Goal: Information Seeking & Learning: Learn about a topic

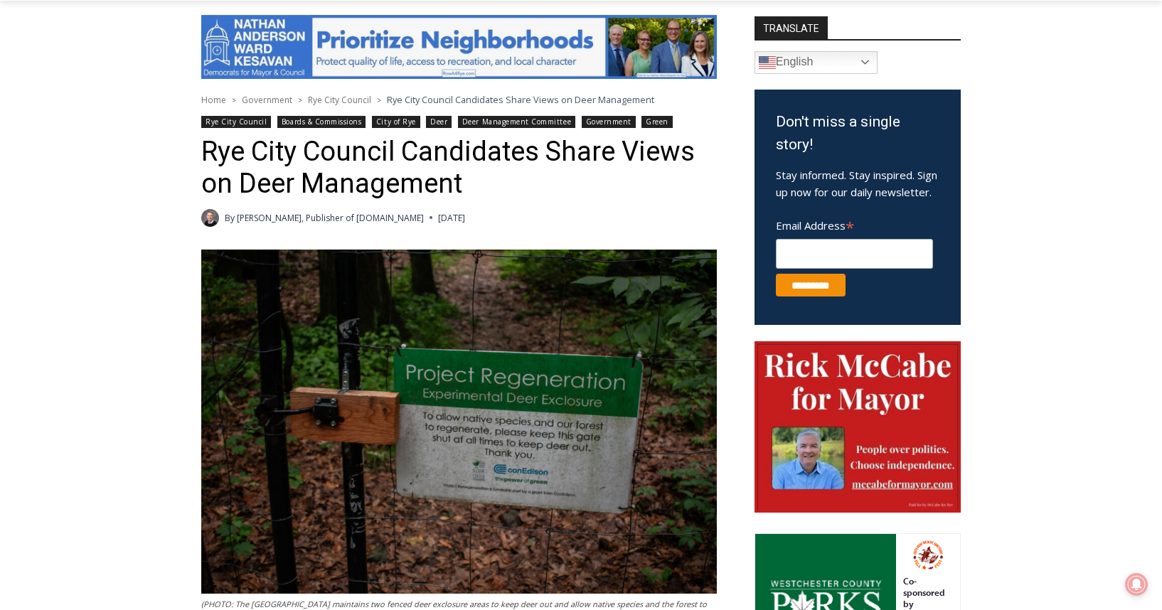
scroll to position [502, 0]
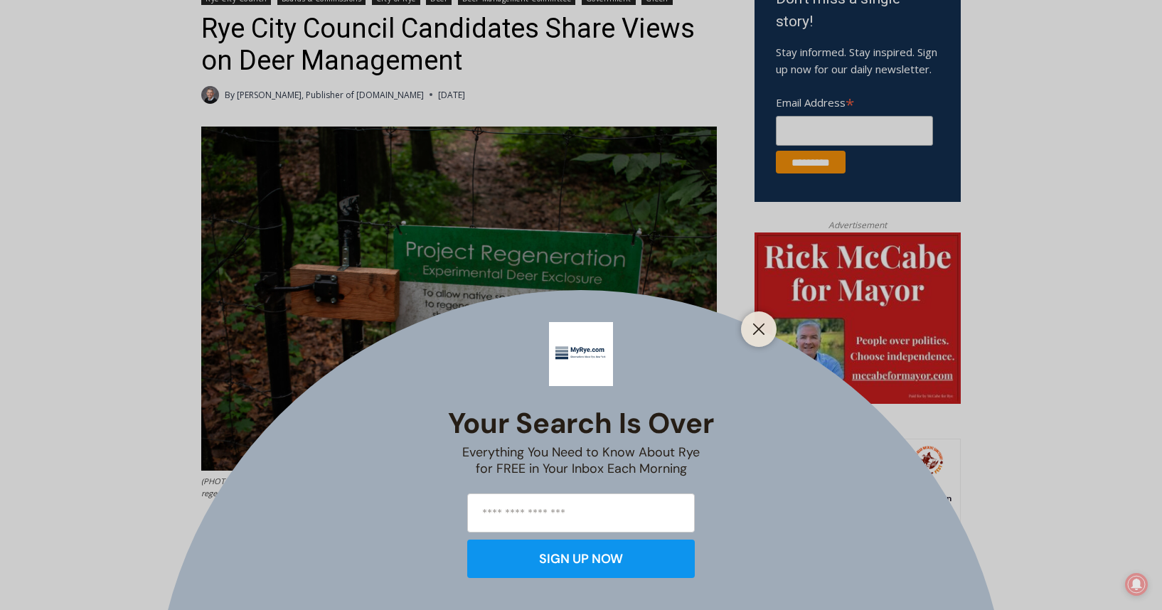
click at [150, 340] on div "Your Search is Over Everything You Need to Know About Rye for FREE in Your Inbo…" at bounding box center [581, 305] width 1162 height 610
click at [749, 330] on button "Close" at bounding box center [759, 329] width 20 height 20
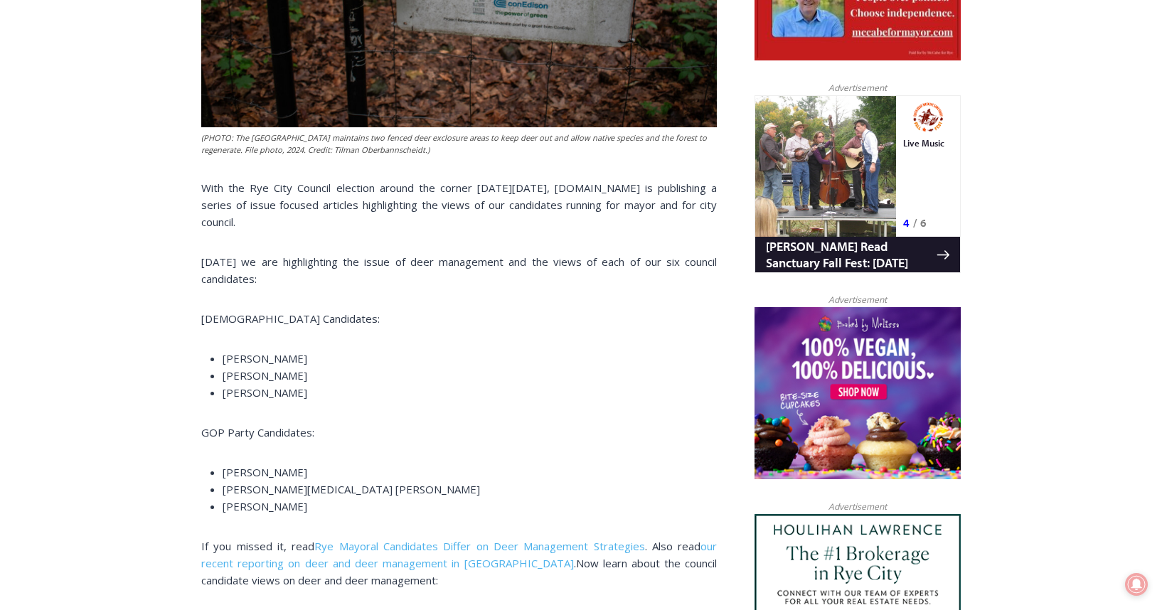
scroll to position [0, 0]
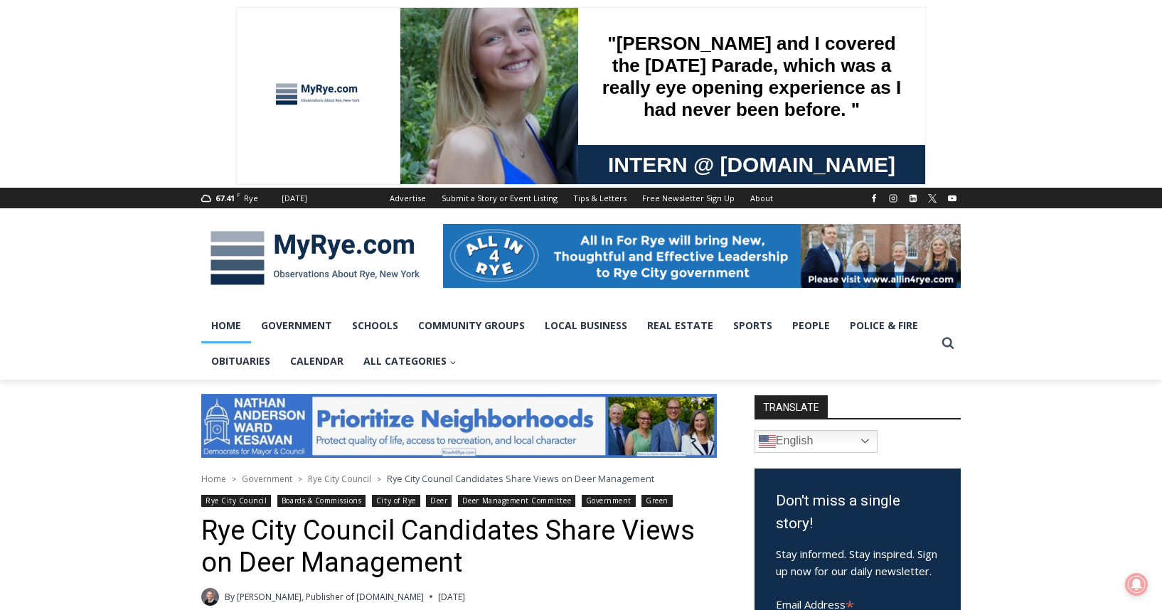
click at [217, 324] on link "Home" at bounding box center [226, 326] width 50 height 36
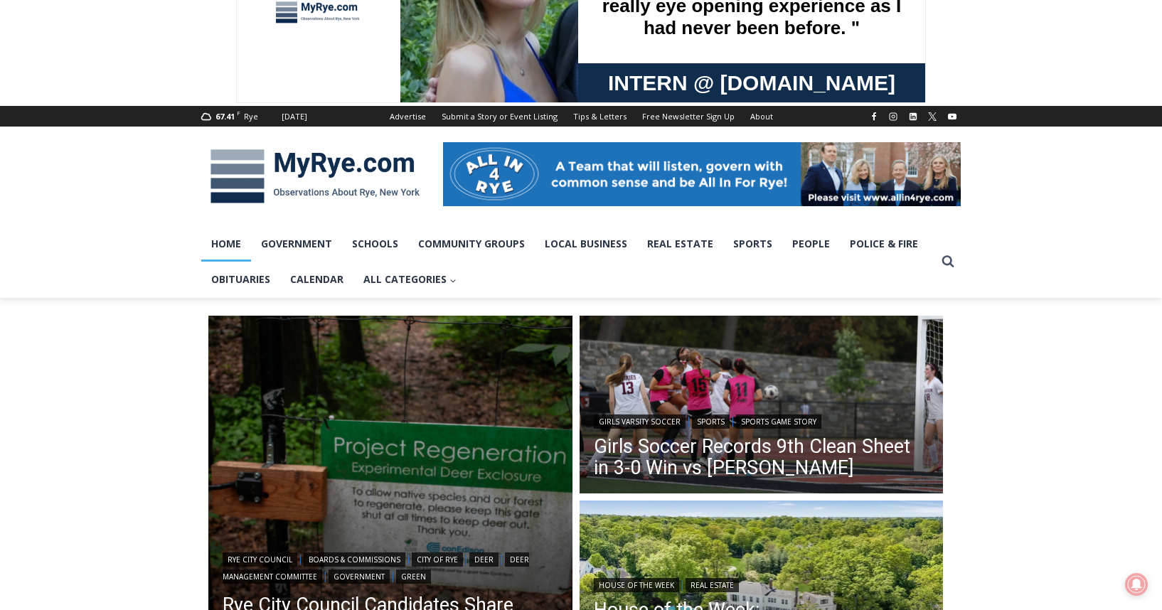
scroll to position [305, 0]
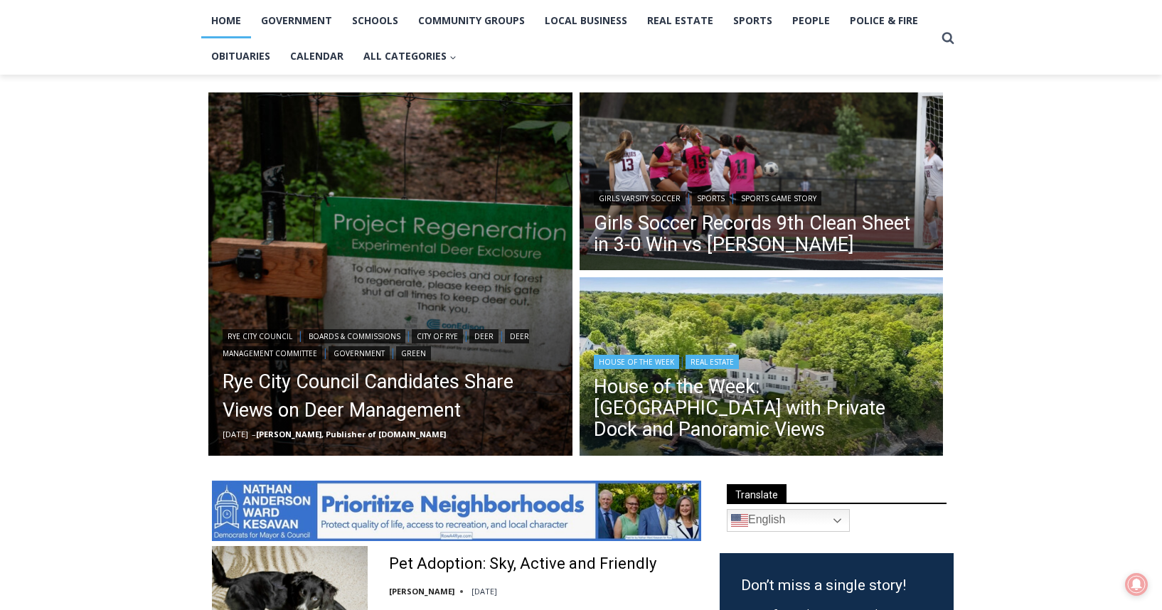
click at [753, 366] on div "House of the Week | Real Estate" at bounding box center [762, 360] width 336 height 17
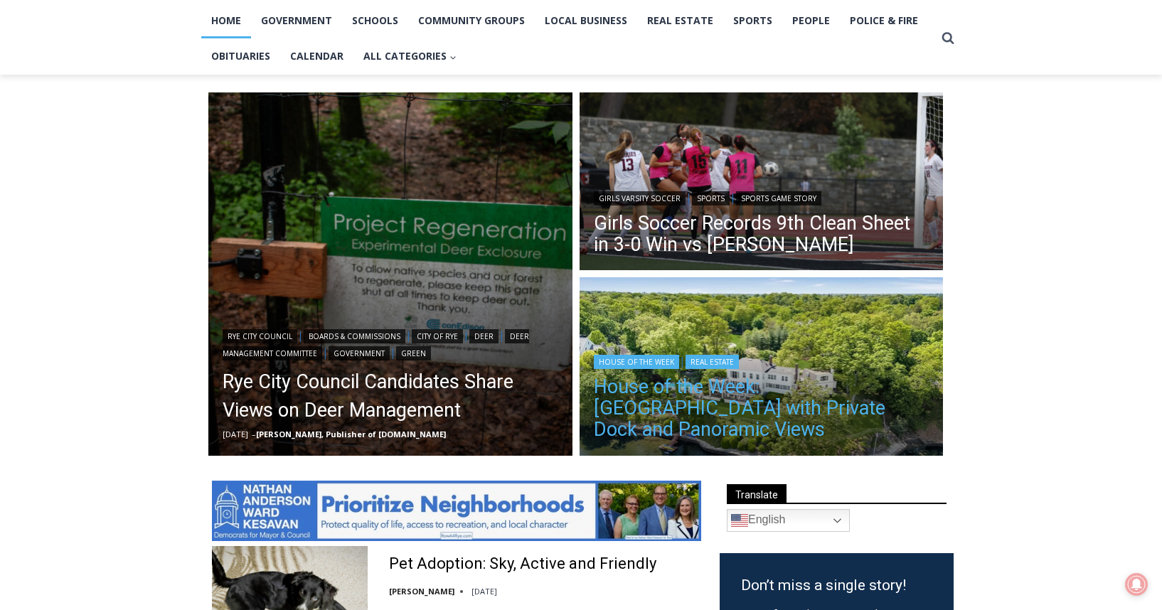
click at [738, 420] on link "House of the Week: Historic Rye Waterfront Estate with Private Dock and Panoram…" at bounding box center [762, 408] width 336 height 64
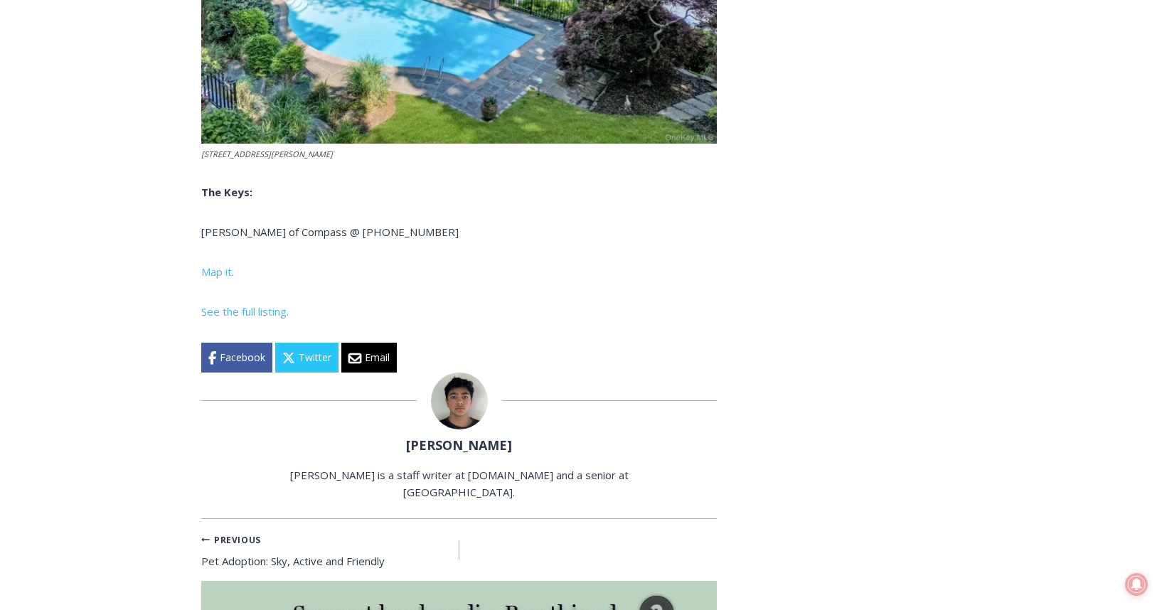
scroll to position [5765, 0]
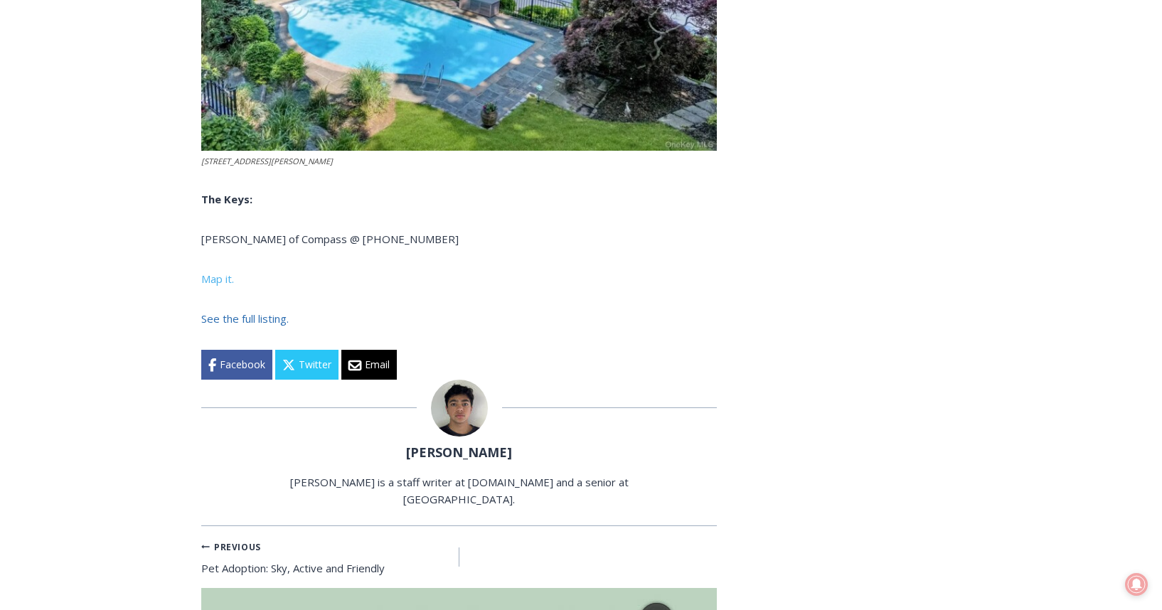
click at [223, 326] on span "See the full listing." at bounding box center [244, 319] width 87 height 14
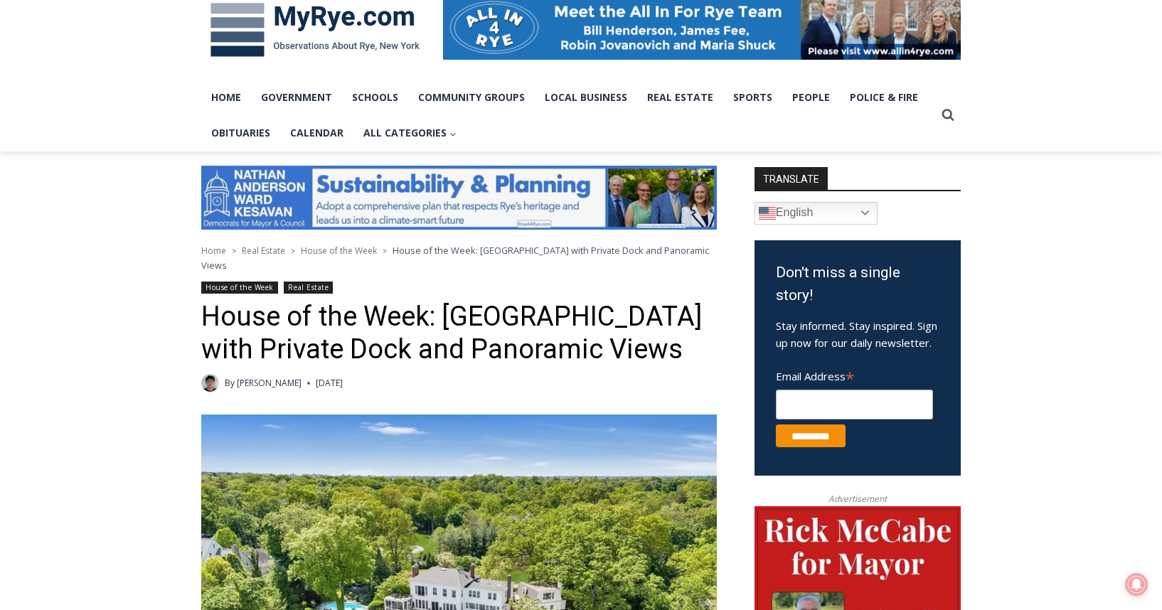
scroll to position [0, 0]
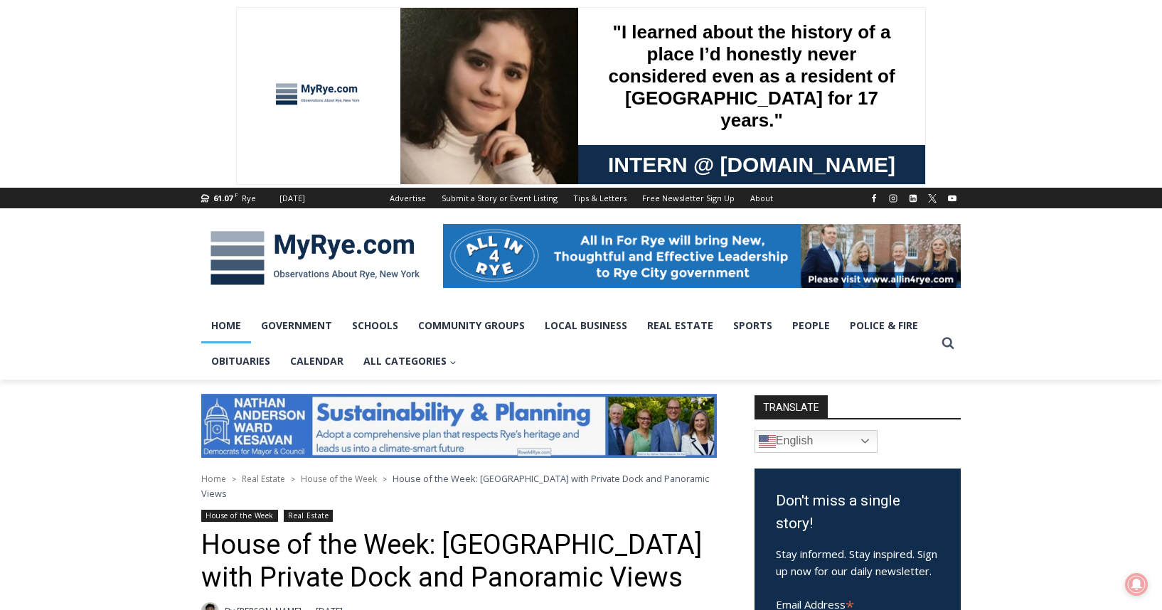
click at [243, 336] on link "Home" at bounding box center [226, 326] width 50 height 36
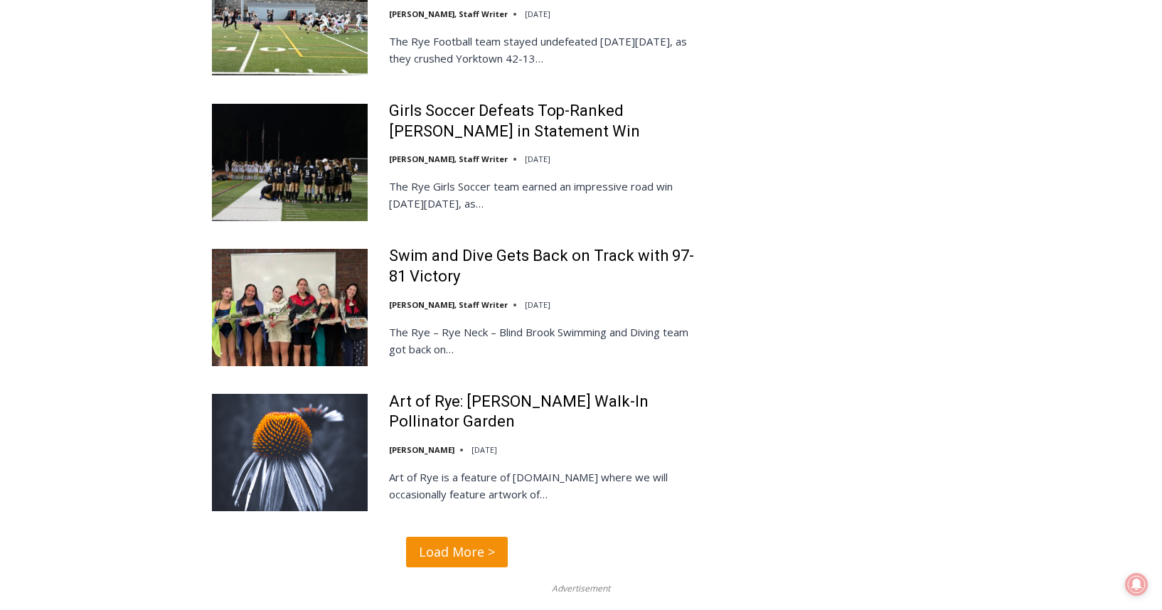
scroll to position [3171, 0]
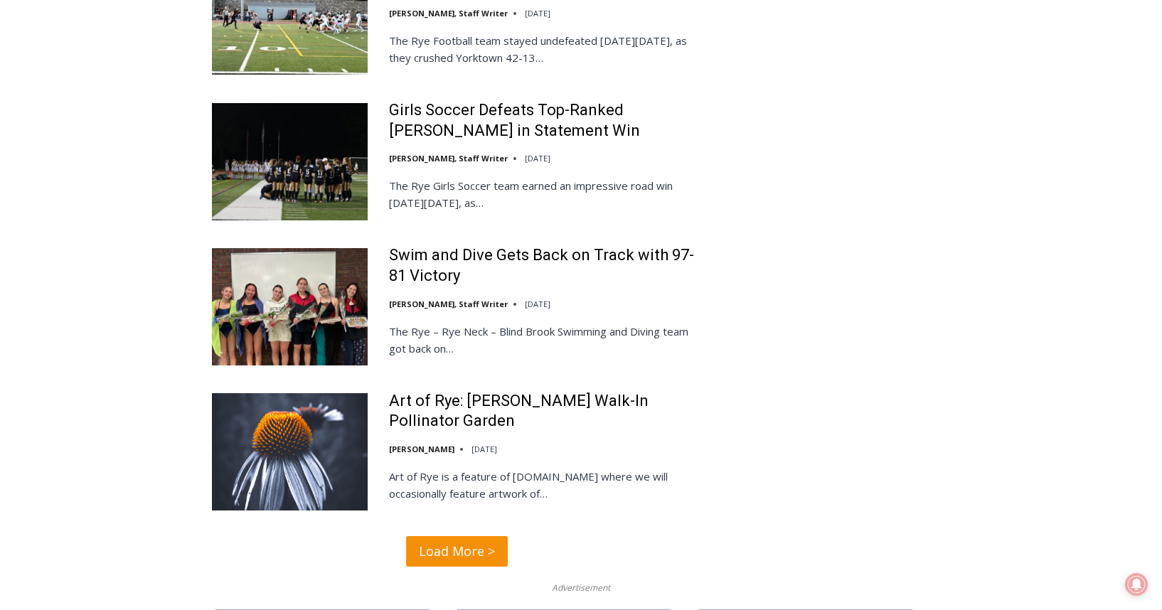
click at [435, 541] on span "Load More >" at bounding box center [457, 551] width 76 height 21
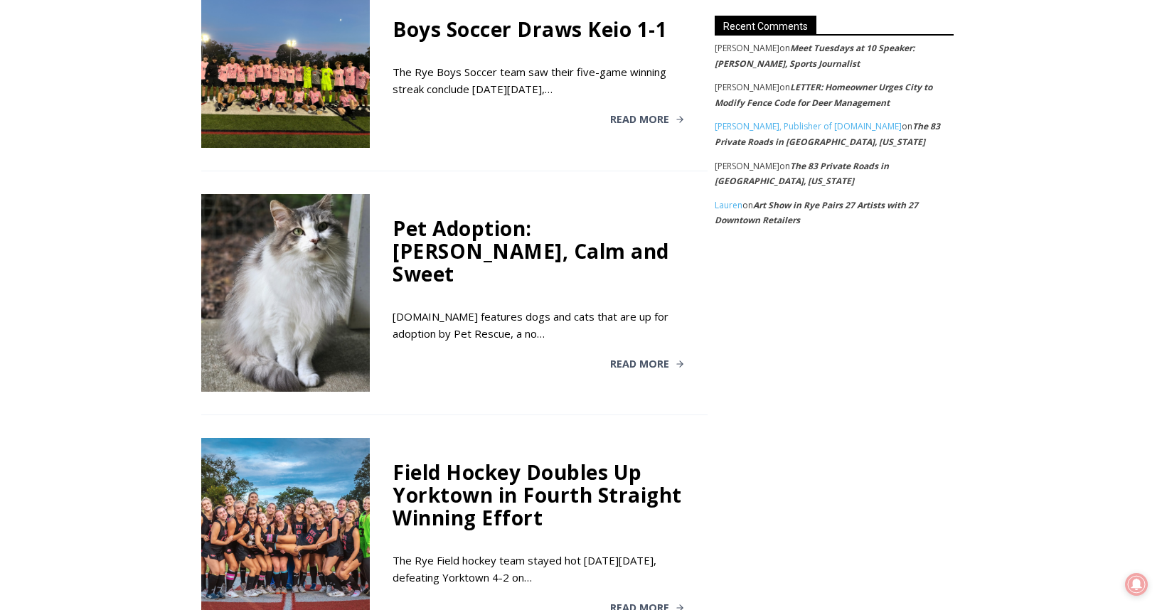
scroll to position [2579, 0]
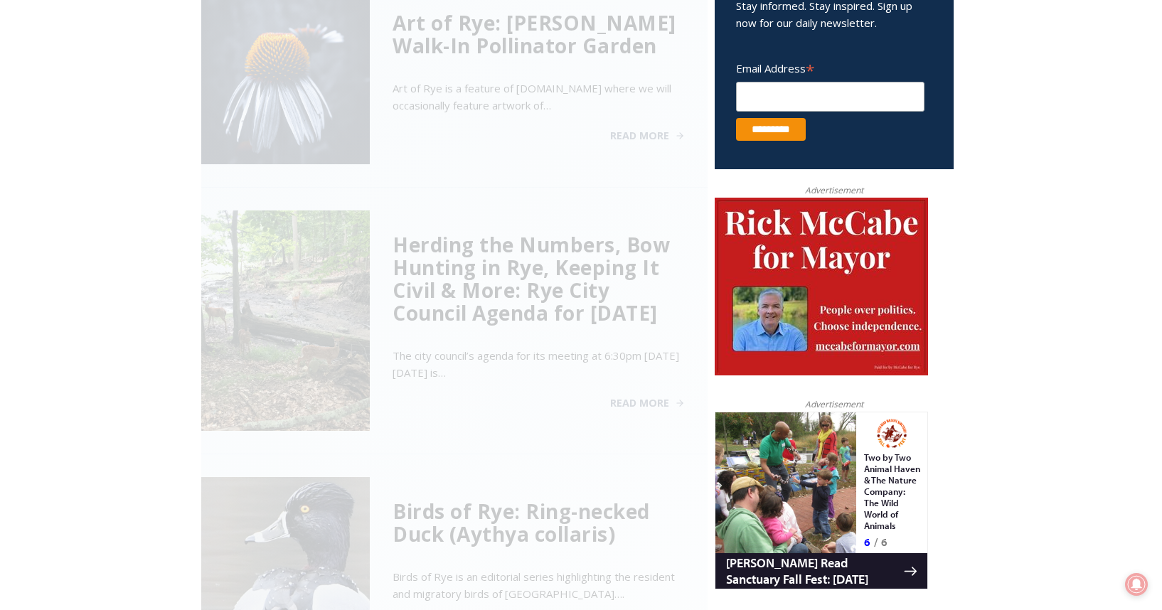
scroll to position [579, 0]
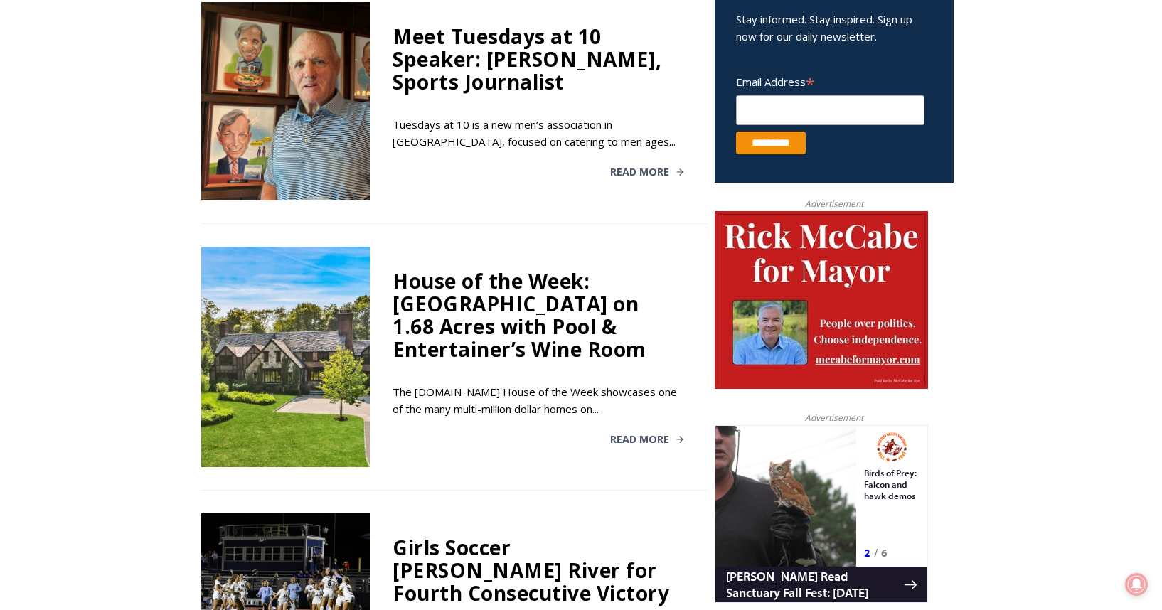
click at [497, 332] on div "House of the Week: [GEOGRAPHIC_DATA] on 1.68 Acres with Pool & Entertainer’s Wi…" at bounding box center [539, 315] width 292 height 91
click at [499, 360] on div "House of the Week: [GEOGRAPHIC_DATA] on 1.68 Acres with Pool & Entertainer’s Wi…" at bounding box center [539, 315] width 292 height 91
drag, startPoint x: 501, startPoint y: 319, endPoint x: 566, endPoint y: 446, distance: 142.5
click at [501, 319] on div "House of the Week: [GEOGRAPHIC_DATA] on 1.68 Acres with Pool & Entertainer’s Wi…" at bounding box center [539, 315] width 292 height 91
click at [632, 445] on span "Read More" at bounding box center [639, 440] width 59 height 10
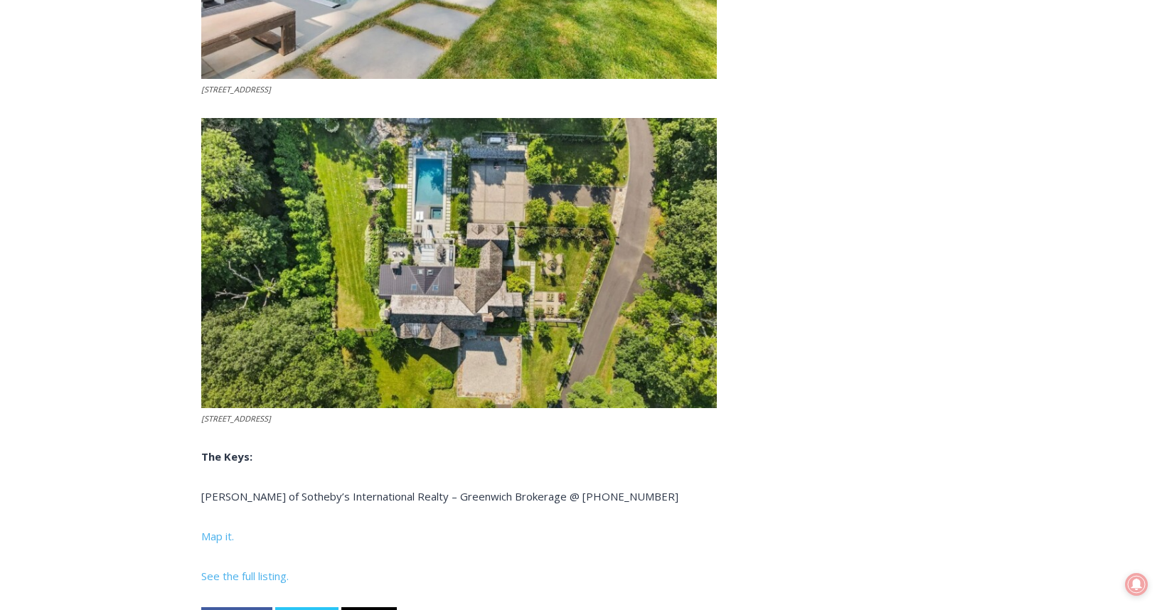
scroll to position [6058, 0]
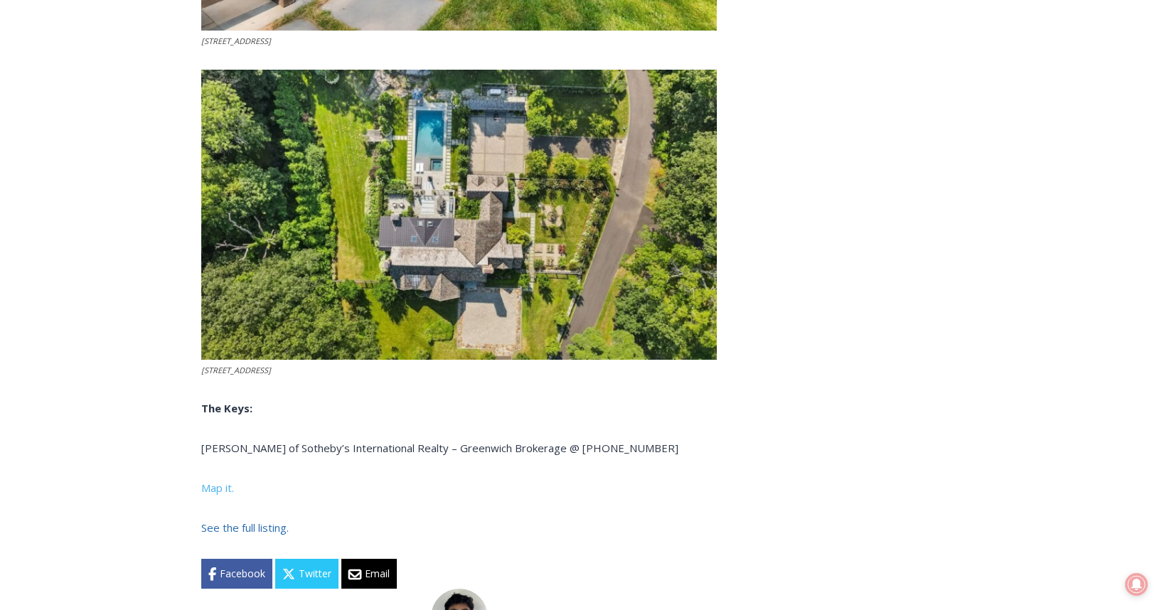
click at [231, 521] on span "See the full listing." at bounding box center [244, 528] width 87 height 14
click at [253, 521] on span "See the full listing." at bounding box center [244, 528] width 87 height 14
